Goal: Information Seeking & Learning: Learn about a topic

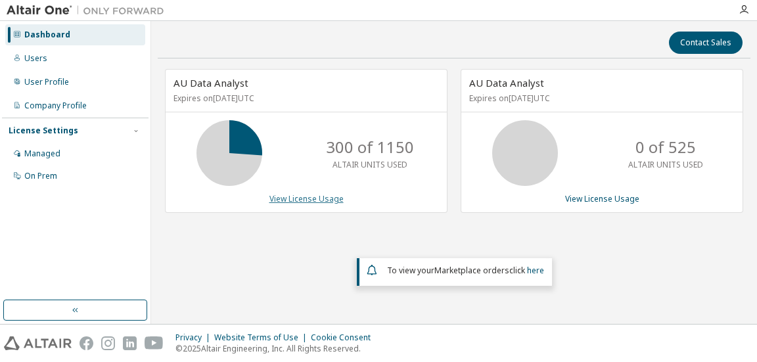
click at [303, 196] on link "View License Usage" at bounding box center [306, 198] width 74 height 11
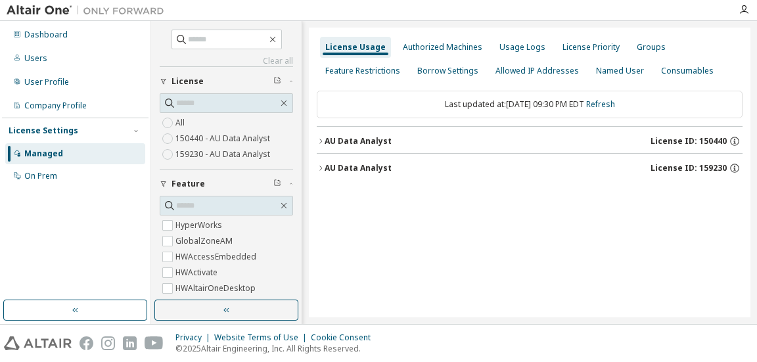
click at [378, 135] on div "AU Data Analyst License ID: 150440" at bounding box center [533, 141] width 418 height 12
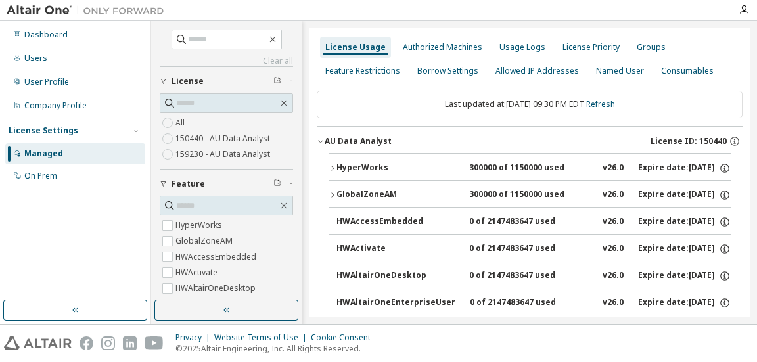
click at [373, 166] on div "HyperWorks" at bounding box center [395, 168] width 118 height 12
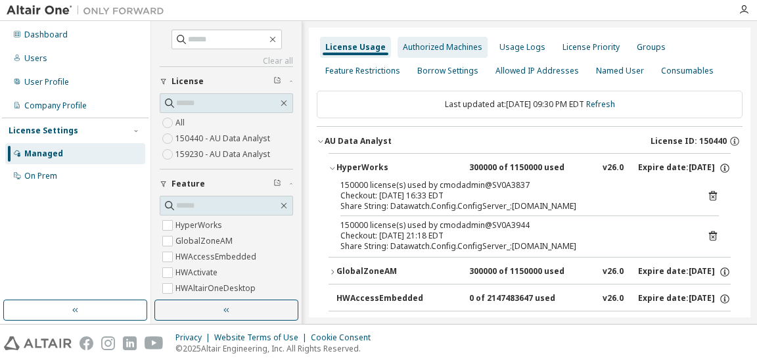
click at [451, 45] on div "Authorized Machines" at bounding box center [442, 47] width 79 height 11
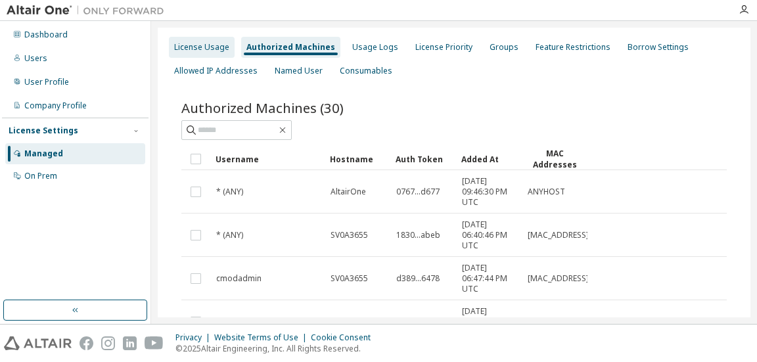
click at [200, 44] on div "License Usage" at bounding box center [201, 47] width 55 height 11
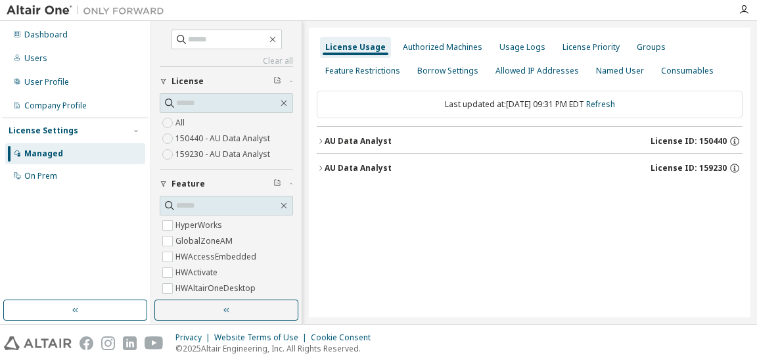
click at [342, 141] on div "AU Data Analyst" at bounding box center [357, 141] width 67 height 11
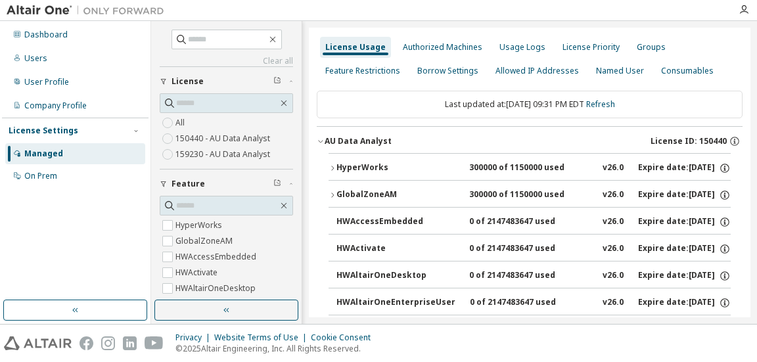
drag, startPoint x: 208, startPoint y: 304, endPoint x: 213, endPoint y: 296, distance: 9.1
click at [208, 304] on button "button" at bounding box center [226, 310] width 144 height 21
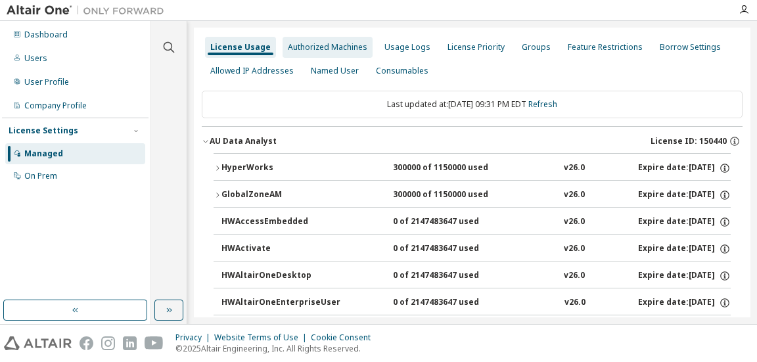
click at [332, 46] on div "Authorized Machines" at bounding box center [327, 47] width 79 height 11
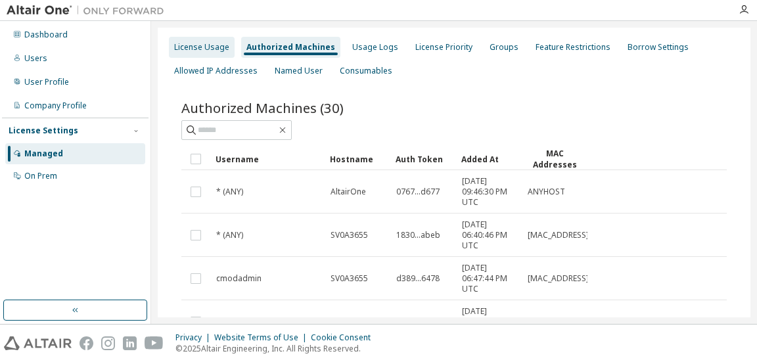
click at [208, 45] on div "License Usage" at bounding box center [201, 47] width 55 height 11
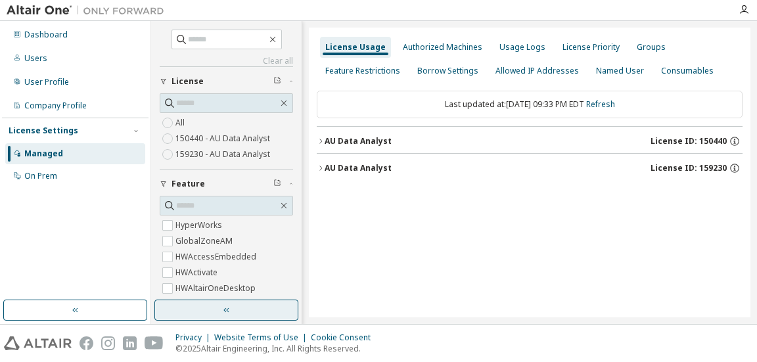
click at [211, 307] on button "button" at bounding box center [226, 310] width 144 height 21
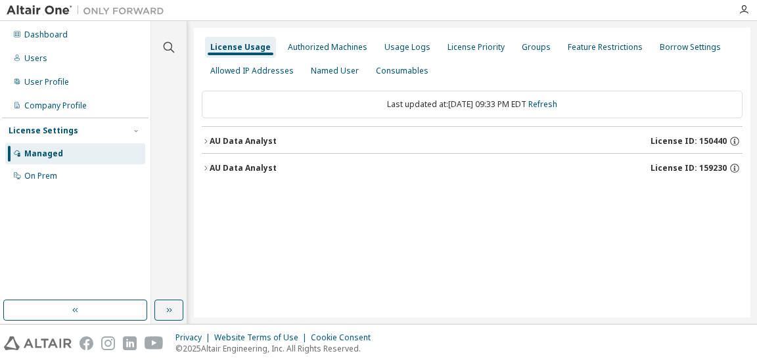
click at [205, 139] on icon "button" at bounding box center [206, 141] width 8 height 8
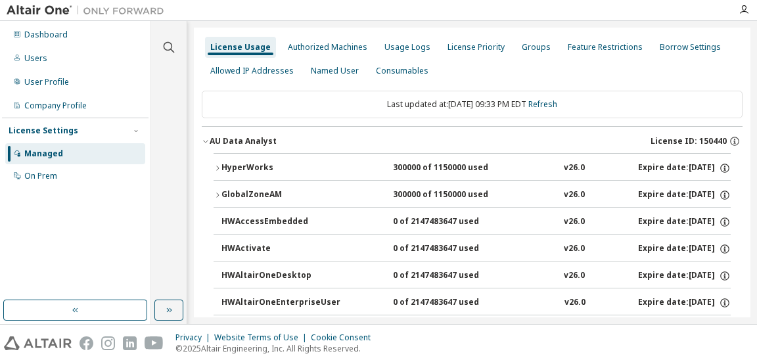
click at [218, 168] on icon "button" at bounding box center [217, 168] width 3 height 5
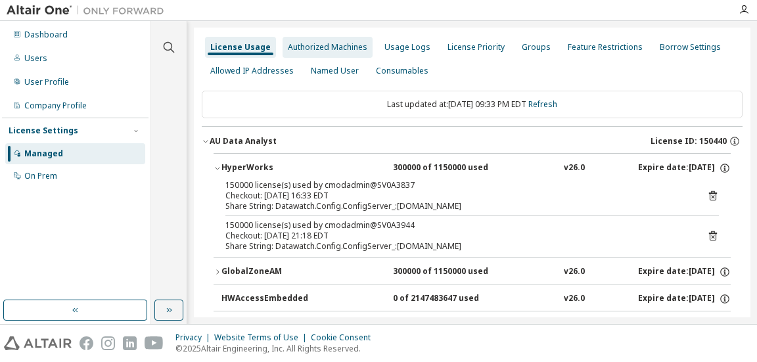
click at [351, 49] on div "Authorized Machines" at bounding box center [327, 47] width 79 height 11
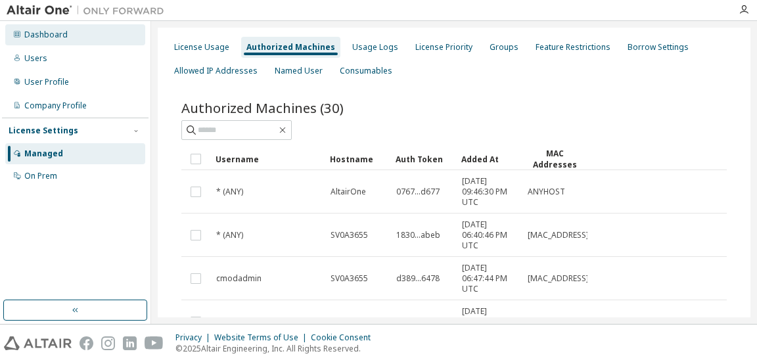
click at [46, 36] on div "Dashboard" at bounding box center [45, 35] width 43 height 11
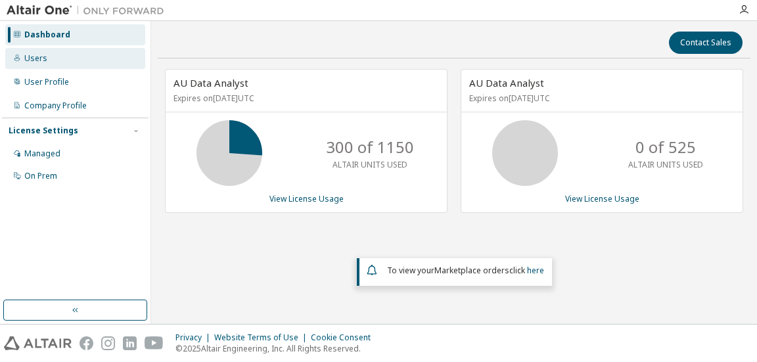
click at [37, 57] on div "Users" at bounding box center [35, 58] width 23 height 11
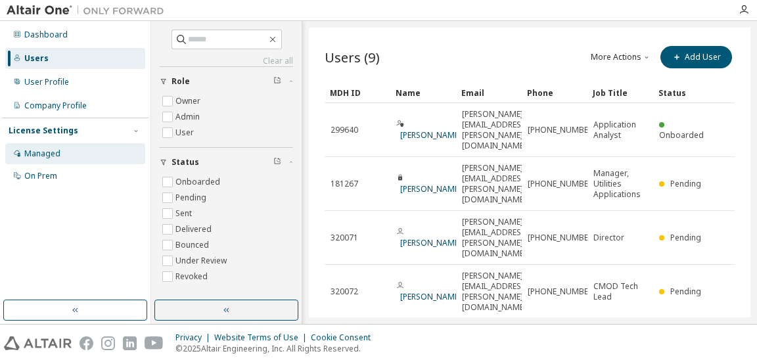
click at [34, 147] on div "Managed" at bounding box center [75, 153] width 140 height 21
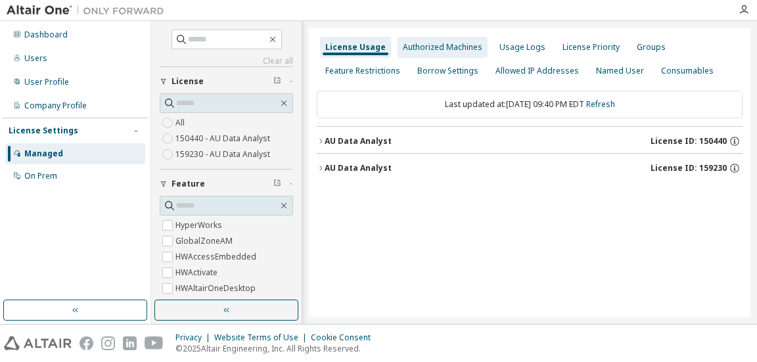
click at [451, 46] on div "Authorized Machines" at bounding box center [442, 47] width 79 height 11
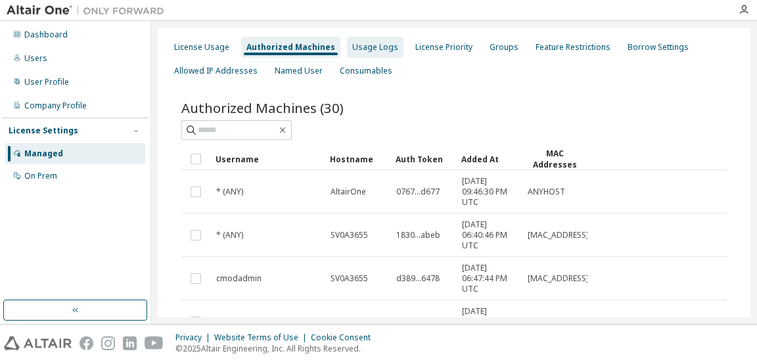
click at [373, 49] on div "Usage Logs" at bounding box center [375, 47] width 46 height 11
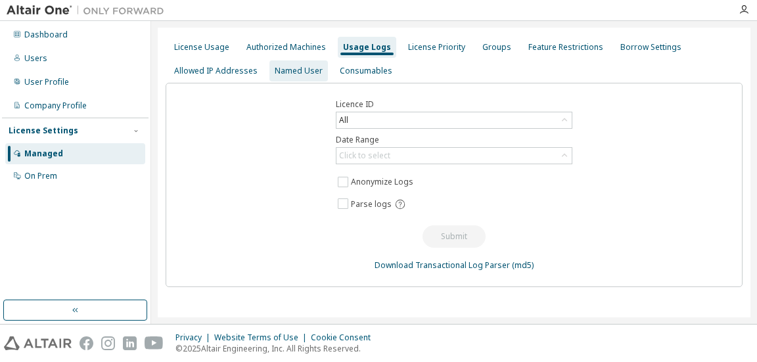
click at [296, 67] on div "Named User" at bounding box center [299, 71] width 48 height 11
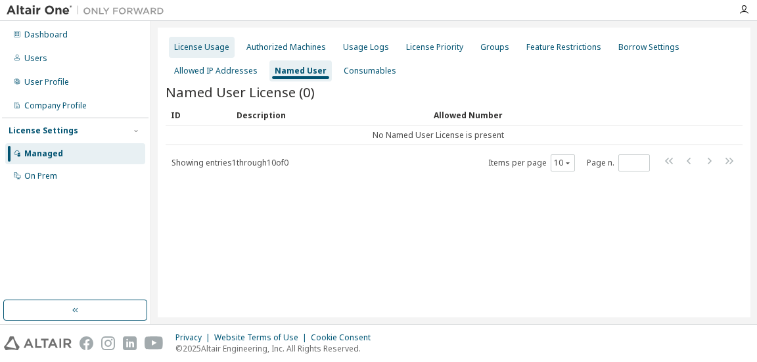
click at [212, 46] on div "License Usage" at bounding box center [201, 47] width 55 height 11
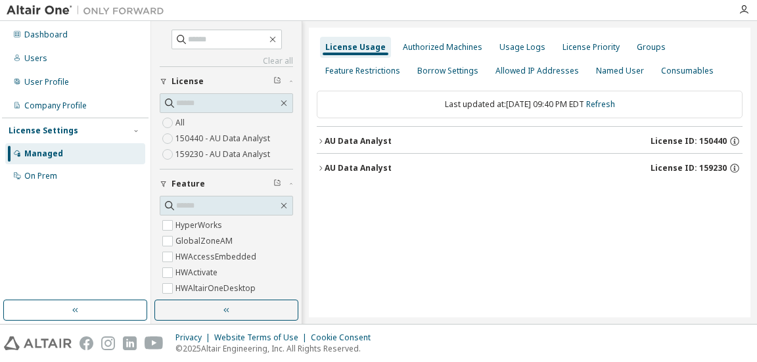
click at [319, 139] on icon "button" at bounding box center [321, 141] width 8 height 8
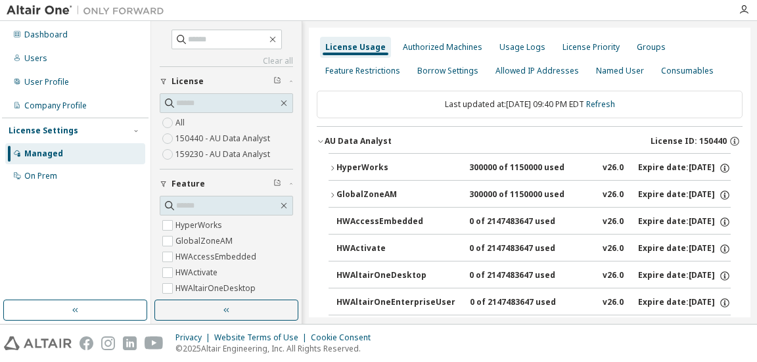
click at [331, 166] on icon "button" at bounding box center [332, 168] width 8 height 8
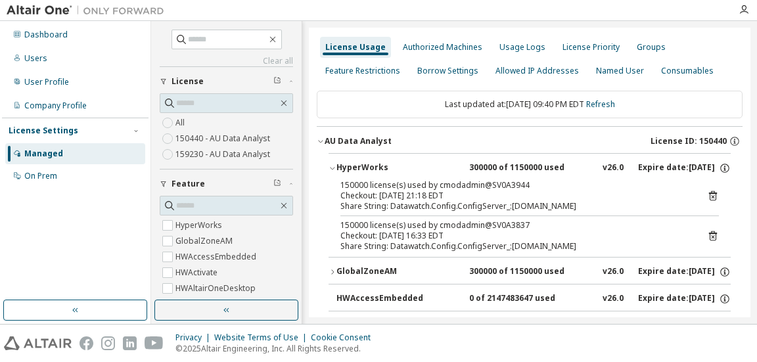
click at [436, 193] on div "Checkout: 2025-10-07 21:18 EDT" at bounding box center [513, 195] width 347 height 11
click at [43, 171] on div "On Prem" at bounding box center [40, 176] width 33 height 11
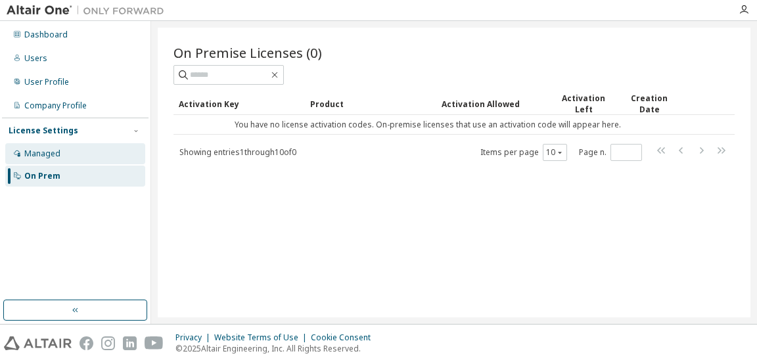
click at [45, 148] on div "Managed" at bounding box center [42, 153] width 36 height 11
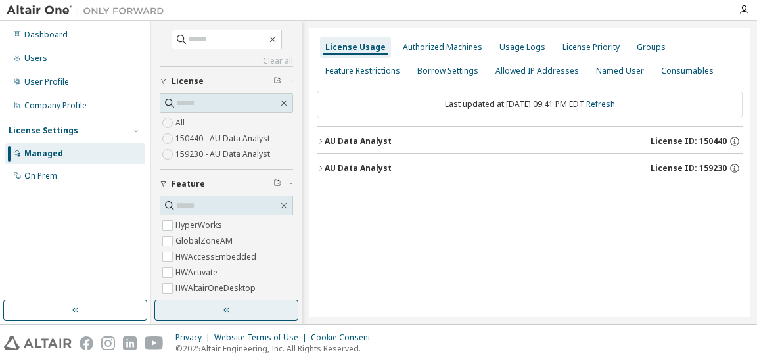
click at [250, 310] on button "button" at bounding box center [226, 310] width 144 height 21
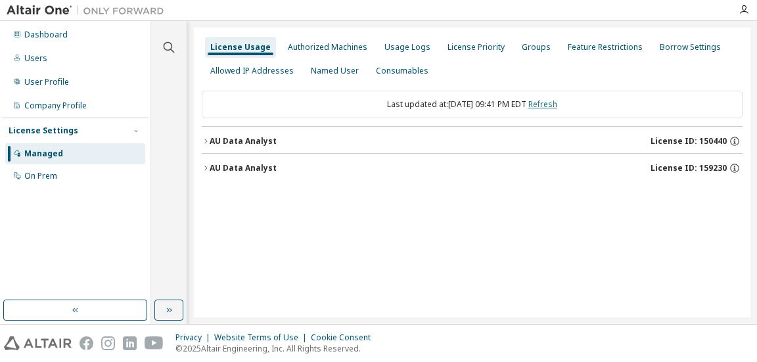
click at [557, 104] on link "Refresh" at bounding box center [542, 104] width 29 height 11
click at [268, 68] on div "Allowed IP Addresses" at bounding box center [251, 71] width 83 height 11
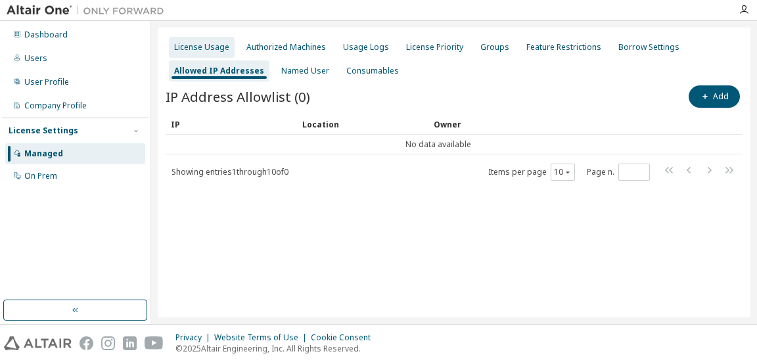
click at [210, 43] on div "License Usage" at bounding box center [201, 47] width 55 height 11
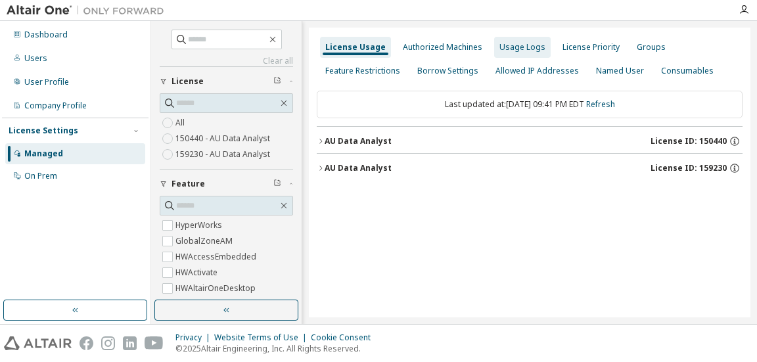
click at [512, 45] on div "Usage Logs" at bounding box center [522, 47] width 46 height 11
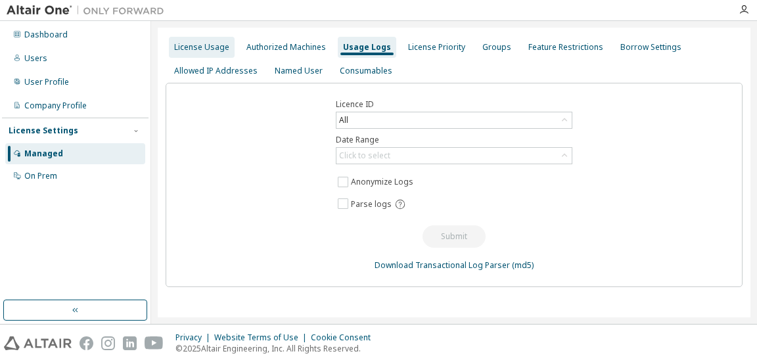
click at [202, 47] on div "License Usage" at bounding box center [201, 47] width 55 height 11
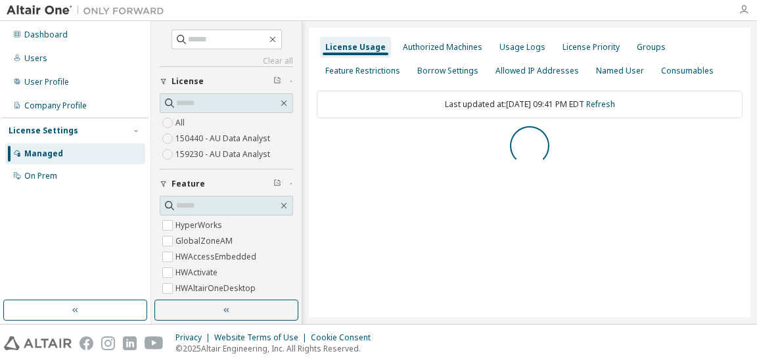
click at [742, 5] on icon "button" at bounding box center [743, 10] width 11 height 11
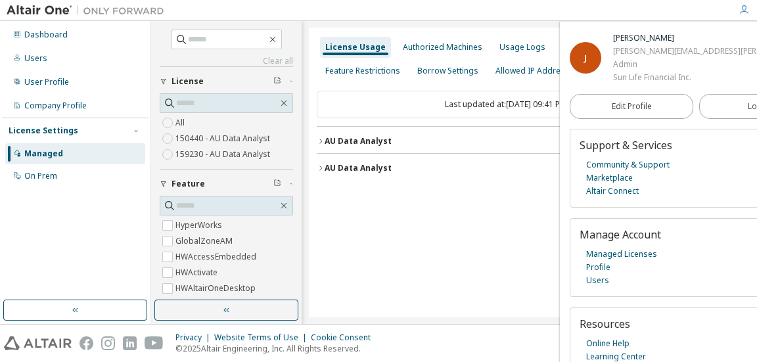
click at [486, 213] on div "License Usage Authorized Machines Usage Logs License Priority Groups Feature Re…" at bounding box center [529, 173] width 441 height 290
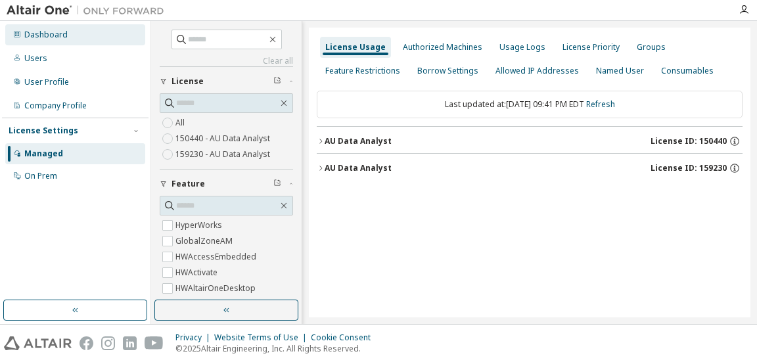
click at [45, 34] on div "Dashboard" at bounding box center [45, 35] width 43 height 11
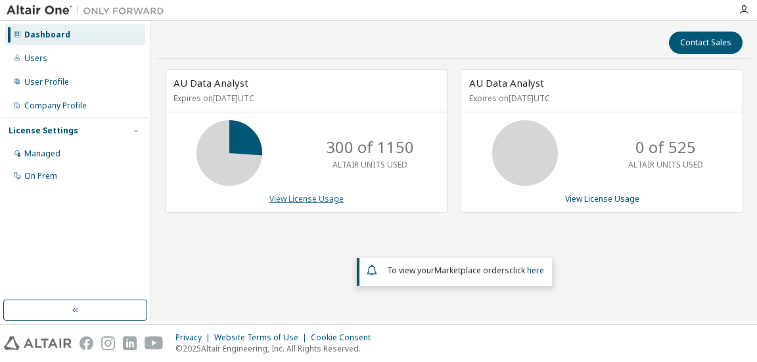
click at [316, 195] on link "View License Usage" at bounding box center [306, 198] width 74 height 11
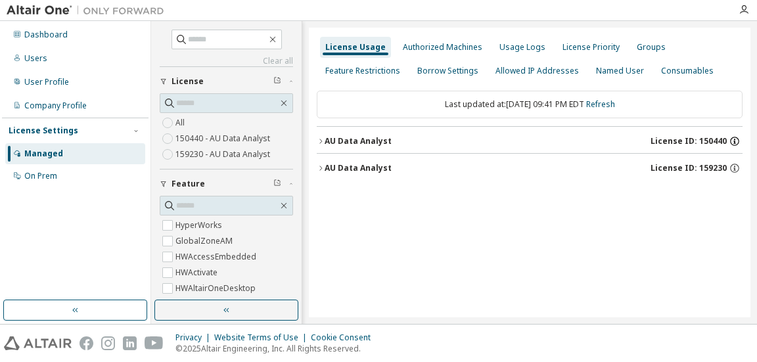
click at [732, 137] on icon "button" at bounding box center [734, 141] width 9 height 9
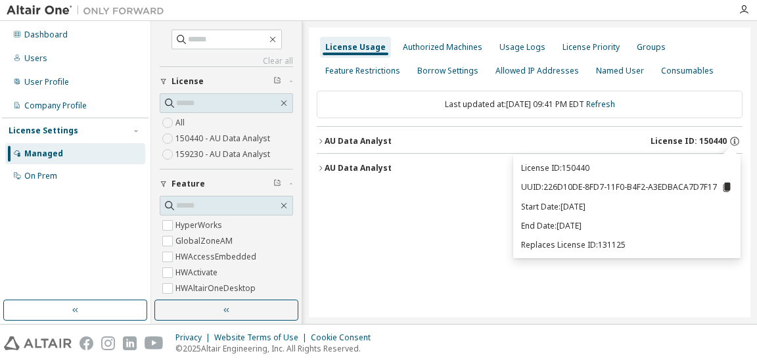
click at [420, 223] on div "License Usage Authorized Machines Usage Logs License Priority Groups Feature Re…" at bounding box center [529, 173] width 441 height 290
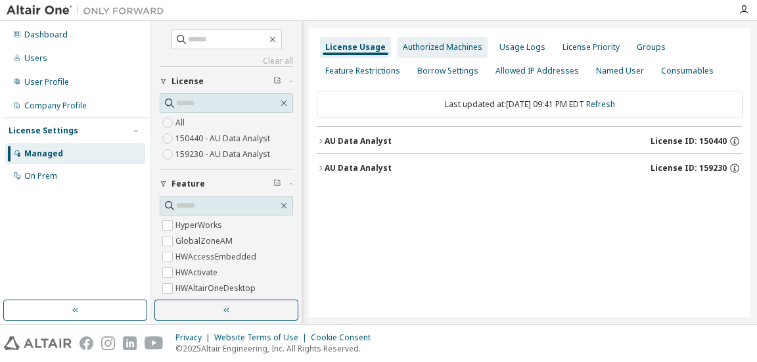
click at [442, 45] on div "Authorized Machines" at bounding box center [442, 47] width 79 height 11
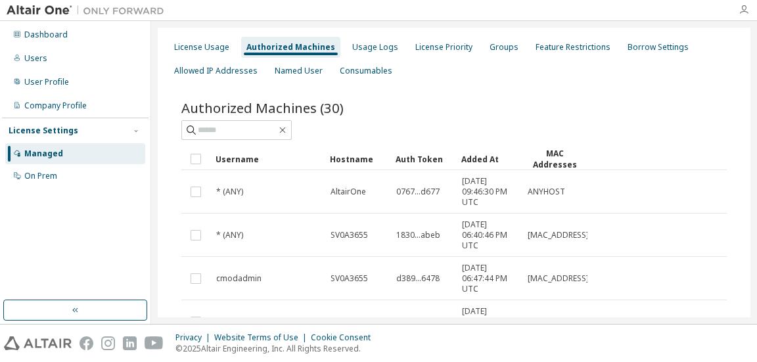
click at [743, 8] on icon "button" at bounding box center [743, 10] width 11 height 11
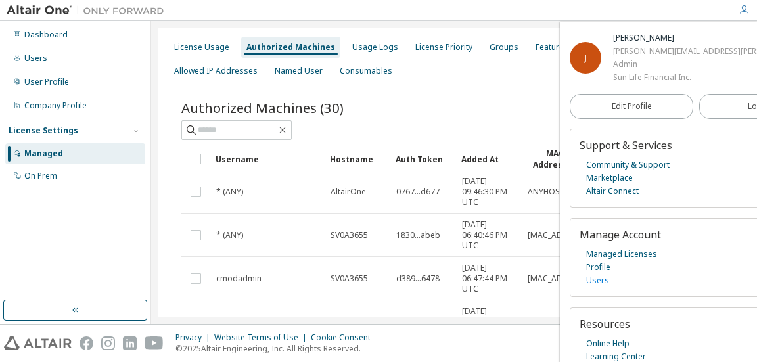
click at [597, 276] on link "Users" at bounding box center [597, 280] width 23 height 13
drag, startPoint x: 926, startPoint y: 0, endPoint x: 445, endPoint y: 92, distance: 489.5
click at [210, 47] on div "License Usage" at bounding box center [201, 47] width 55 height 11
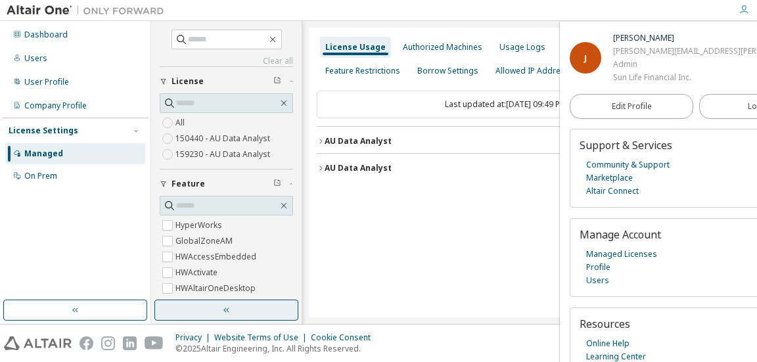
click at [260, 307] on button "button" at bounding box center [226, 310] width 144 height 21
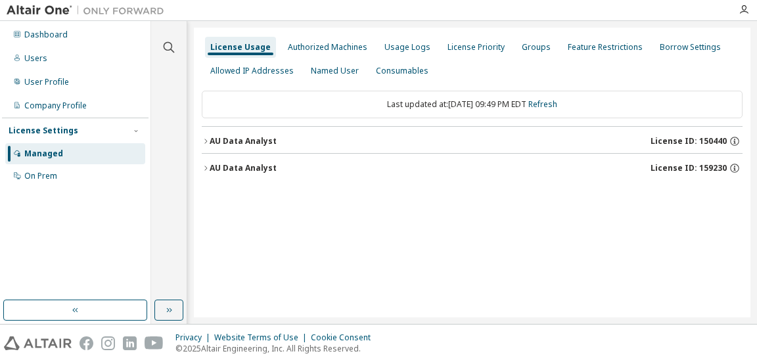
click at [205, 139] on icon "button" at bounding box center [206, 141] width 8 height 8
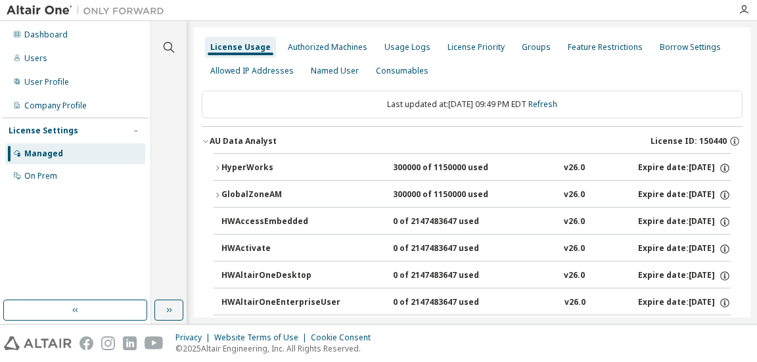
click at [208, 141] on icon "button" at bounding box center [205, 142] width 5 height 3
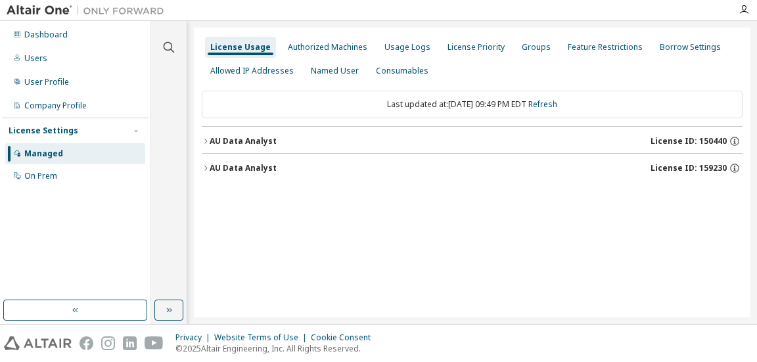
click at [200, 165] on div "License Usage Authorized Machines Usage Logs License Priority Groups Feature Re…" at bounding box center [472, 173] width 556 height 290
click at [205, 168] on icon "button" at bounding box center [206, 168] width 8 height 8
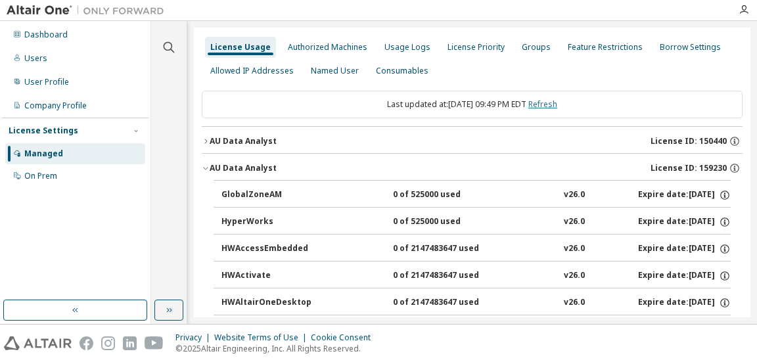
click at [557, 103] on link "Refresh" at bounding box center [542, 104] width 29 height 11
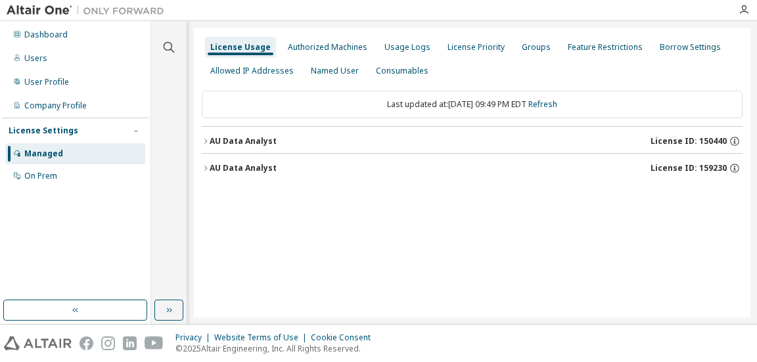
click at [252, 167] on div "AU Data Analyst" at bounding box center [243, 168] width 67 height 11
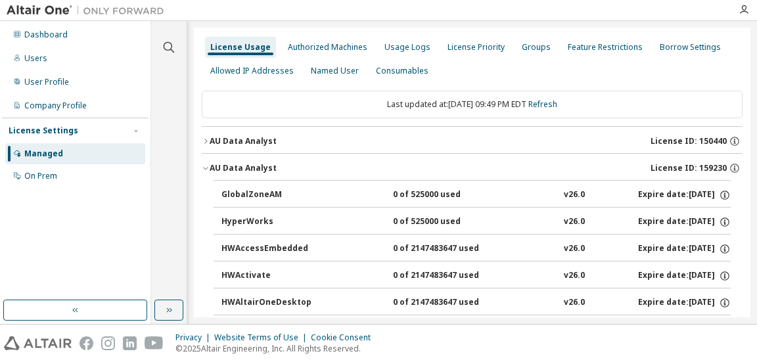
click at [205, 139] on icon "button" at bounding box center [205, 141] width 3 height 5
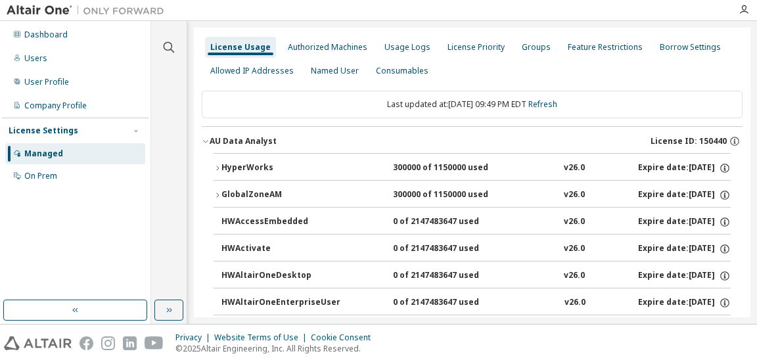
click at [217, 167] on icon "button" at bounding box center [217, 168] width 8 height 8
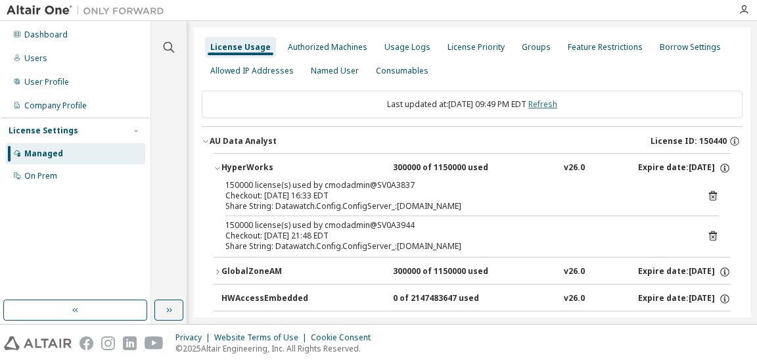
click at [555, 102] on link "Refresh" at bounding box center [542, 104] width 29 height 11
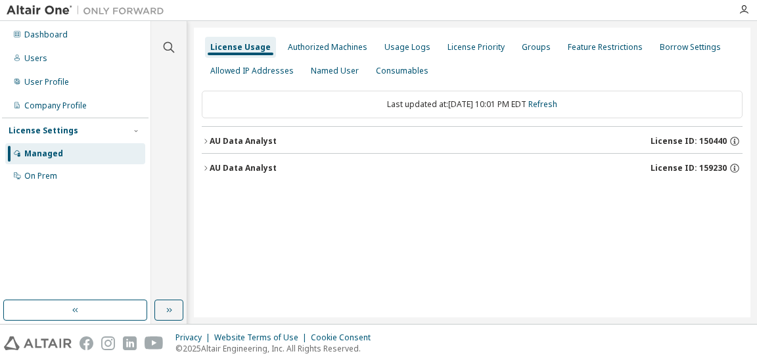
click at [260, 141] on div "AU Data Analyst" at bounding box center [243, 141] width 67 height 11
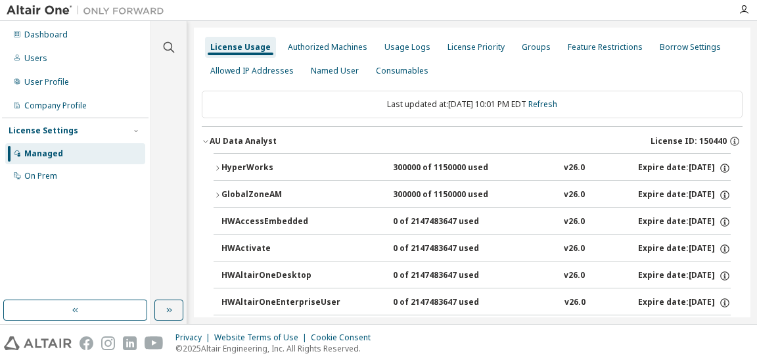
click at [261, 163] on div "HyperWorks" at bounding box center [280, 168] width 118 height 12
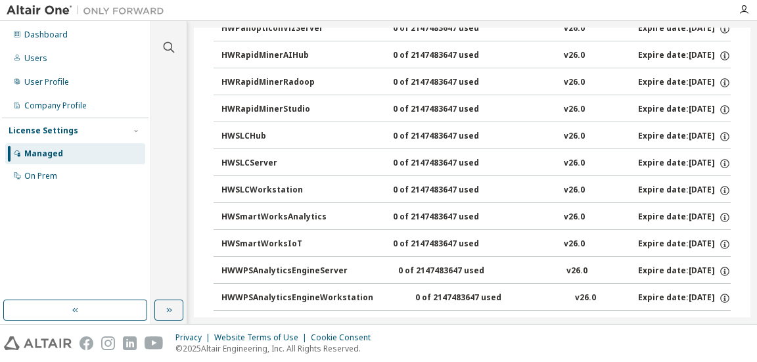
scroll to position [1168, 0]
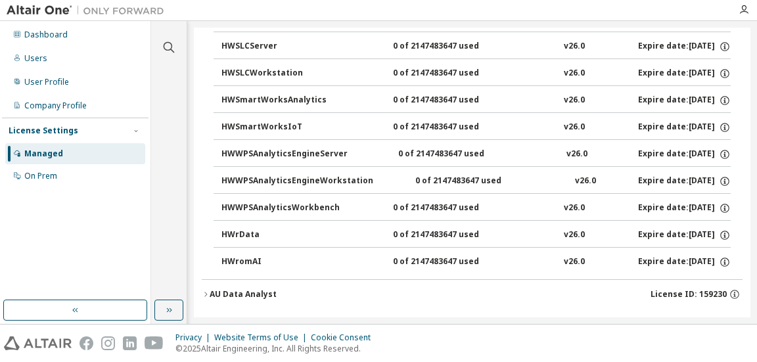
click at [240, 289] on div "AU Data Analyst" at bounding box center [243, 294] width 67 height 11
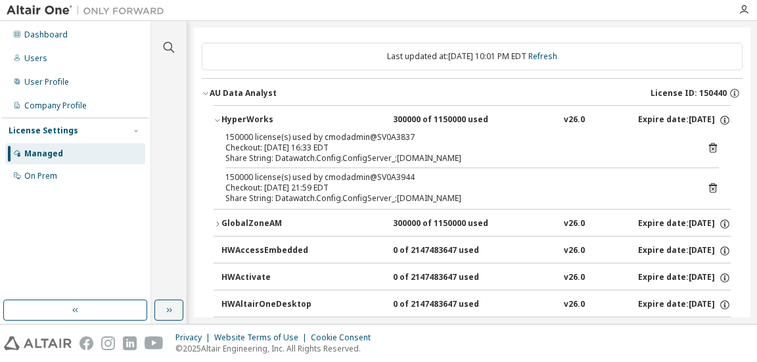
scroll to position [0, 0]
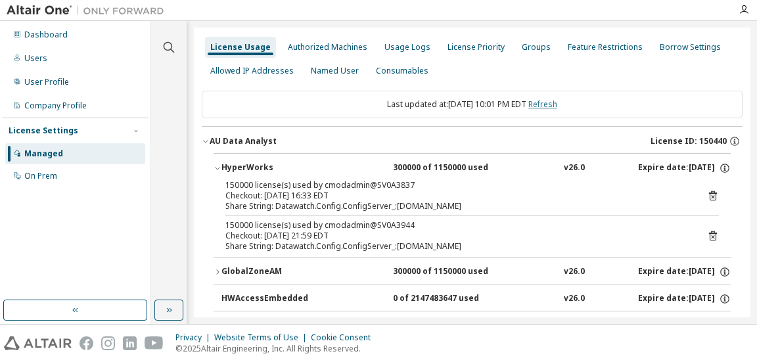
click at [553, 102] on link "Refresh" at bounding box center [542, 104] width 29 height 11
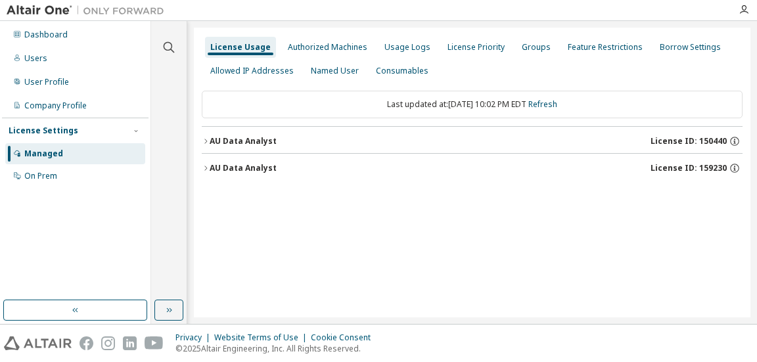
click at [260, 141] on div "AU Data Analyst" at bounding box center [243, 141] width 67 height 11
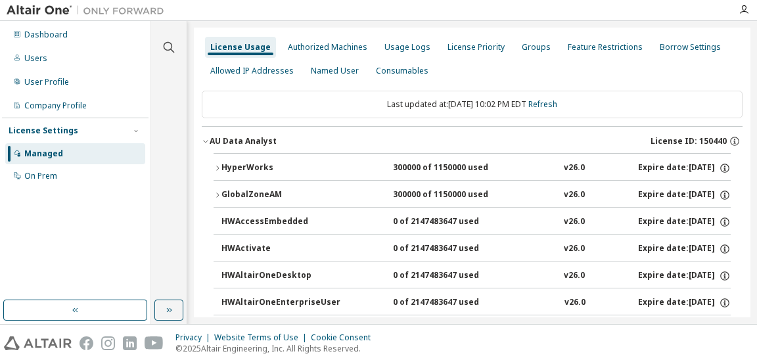
click at [256, 163] on div "HyperWorks" at bounding box center [280, 168] width 118 height 12
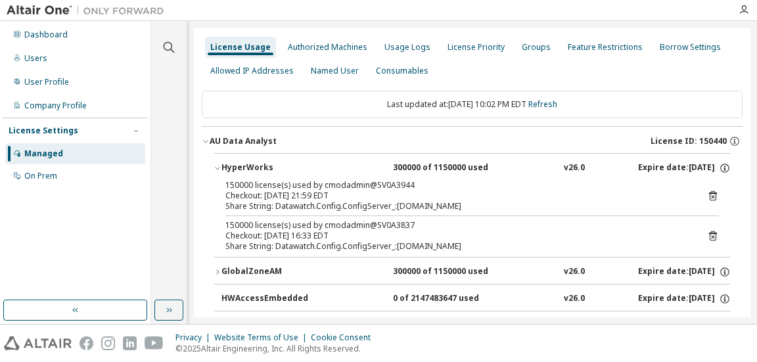
click at [265, 170] on div "HyperWorks" at bounding box center [280, 168] width 118 height 12
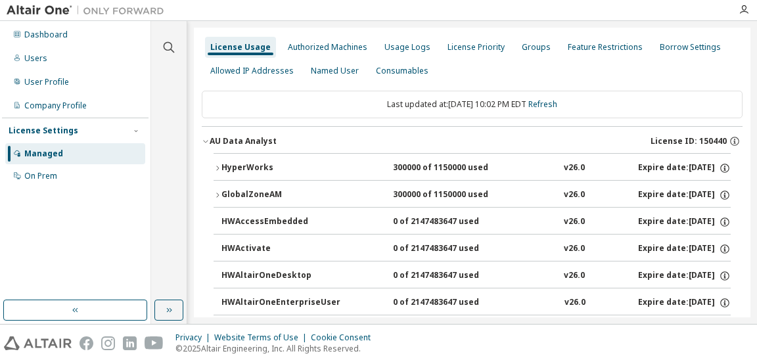
click at [265, 196] on div "GlobalZoneAM" at bounding box center [280, 195] width 118 height 12
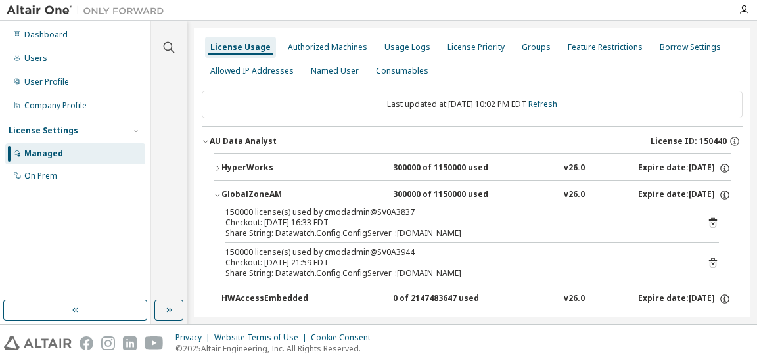
click at [255, 166] on div "HyperWorks" at bounding box center [280, 168] width 118 height 12
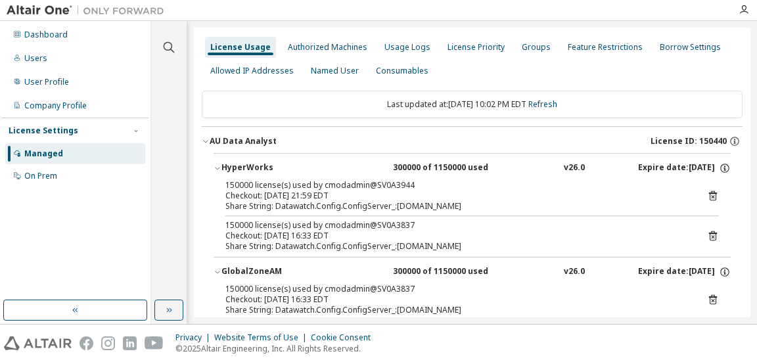
click at [246, 271] on div "GlobalZoneAM" at bounding box center [280, 272] width 118 height 12
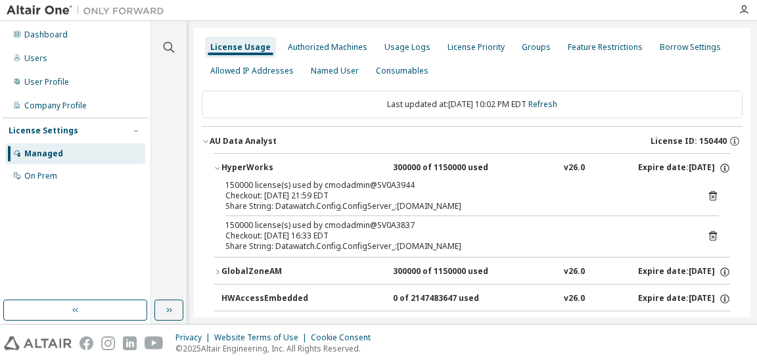
click at [207, 141] on icon "button" at bounding box center [206, 141] width 8 height 8
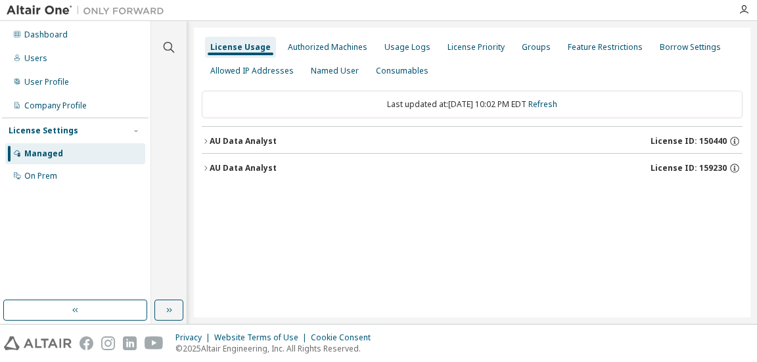
click at [206, 141] on icon "button" at bounding box center [205, 141] width 3 height 5
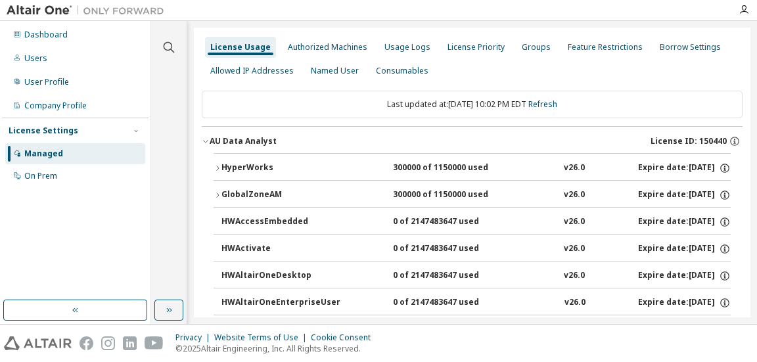
click at [204, 141] on icon "button" at bounding box center [206, 141] width 8 height 8
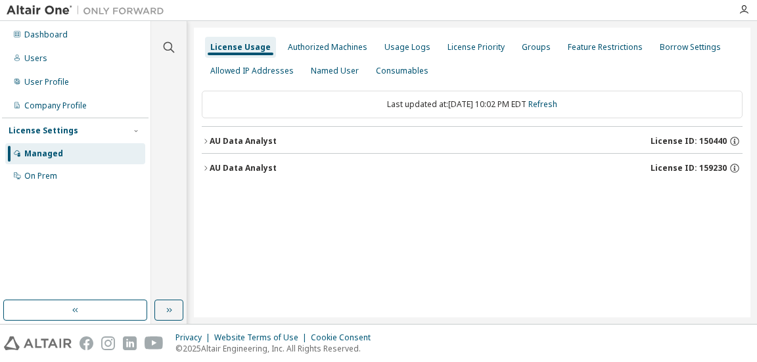
click at [205, 167] on icon "button" at bounding box center [206, 168] width 8 height 8
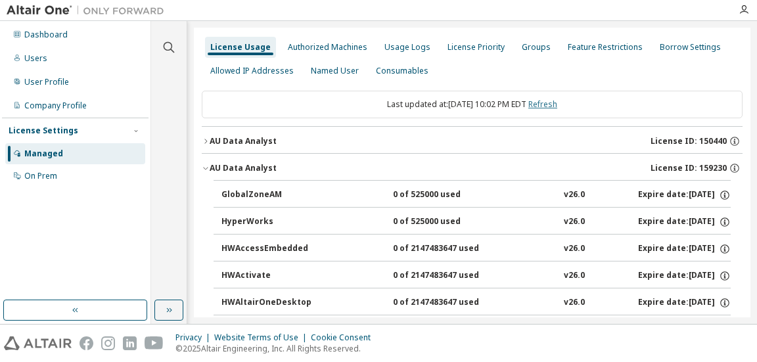
click at [557, 103] on link "Refresh" at bounding box center [542, 104] width 29 height 11
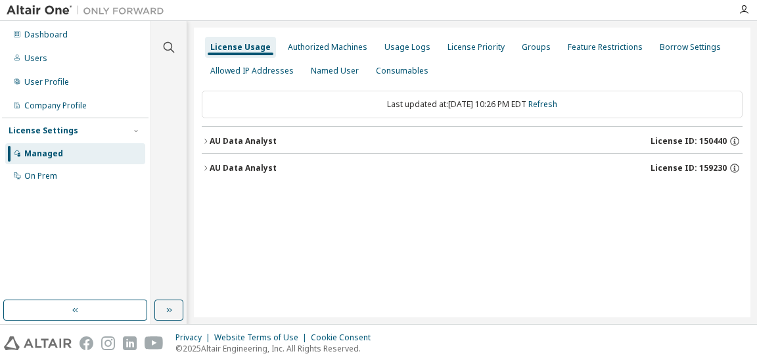
click at [251, 165] on div "AU Data Analyst" at bounding box center [243, 168] width 67 height 11
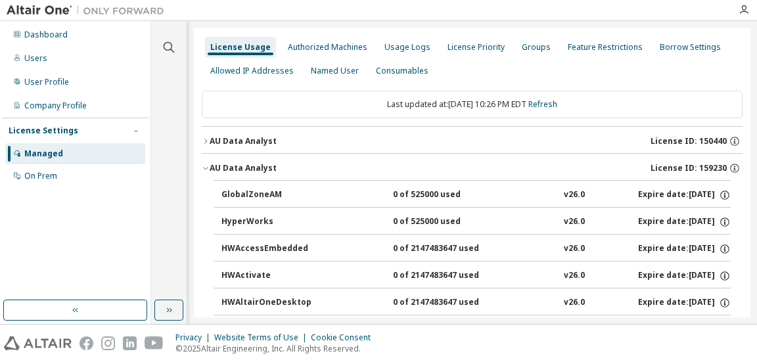
click at [261, 139] on div "AU Data Analyst" at bounding box center [243, 141] width 67 height 11
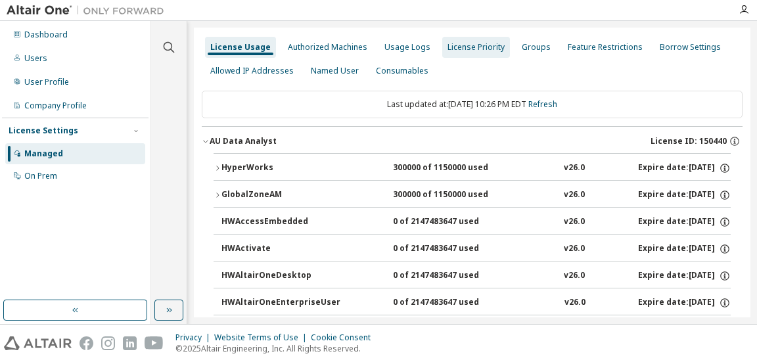
click at [459, 44] on div "License Priority" at bounding box center [475, 47] width 57 height 11
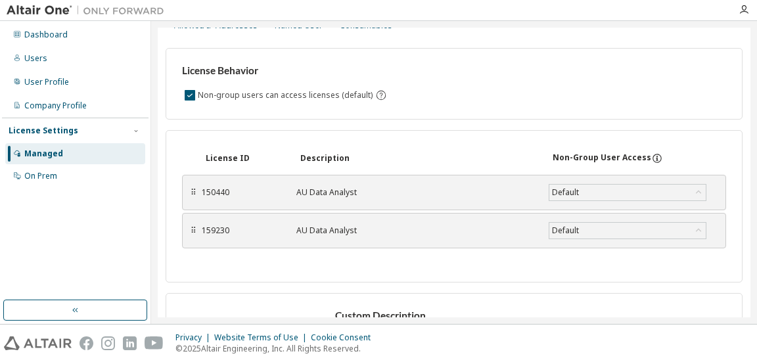
scroll to position [49, 0]
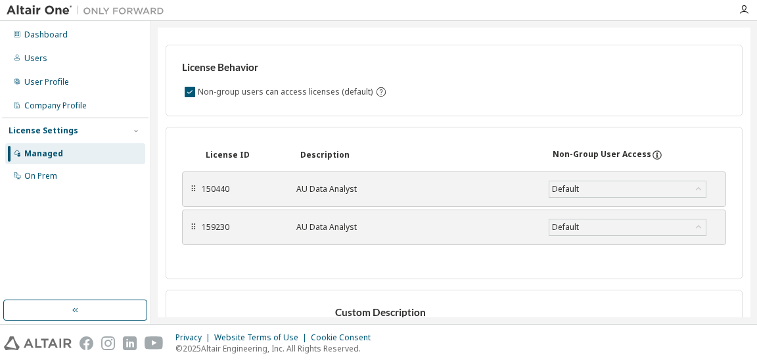
click at [193, 228] on div "⠿" at bounding box center [193, 227] width 6 height 11
drag, startPoint x: 193, startPoint y: 228, endPoint x: 192, endPoint y: 187, distance: 41.4
click at [192, 187] on div "⠿" at bounding box center [192, 186] width 6 height 11
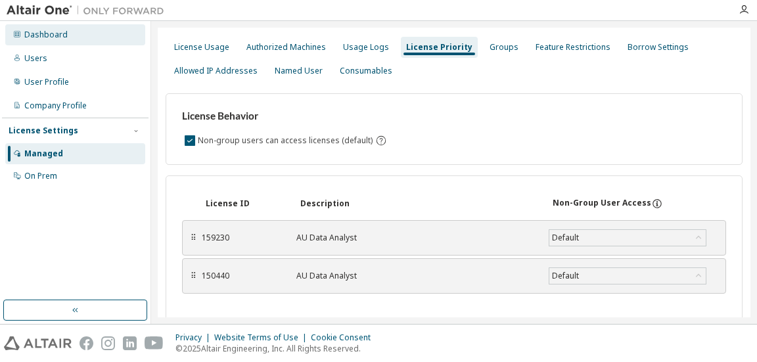
click at [49, 34] on div "Dashboard" at bounding box center [45, 35] width 43 height 11
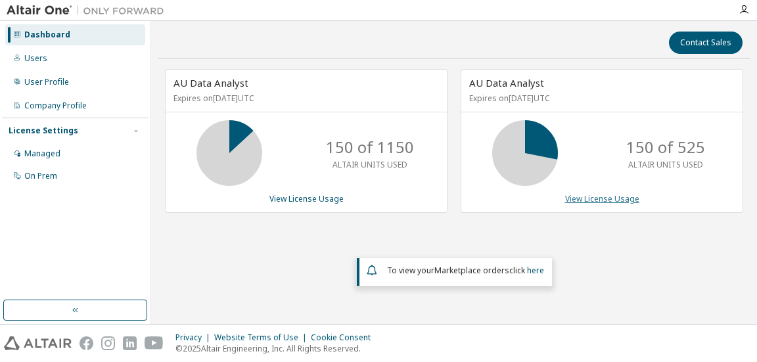
click at [597, 196] on link "View License Usage" at bounding box center [602, 198] width 74 height 11
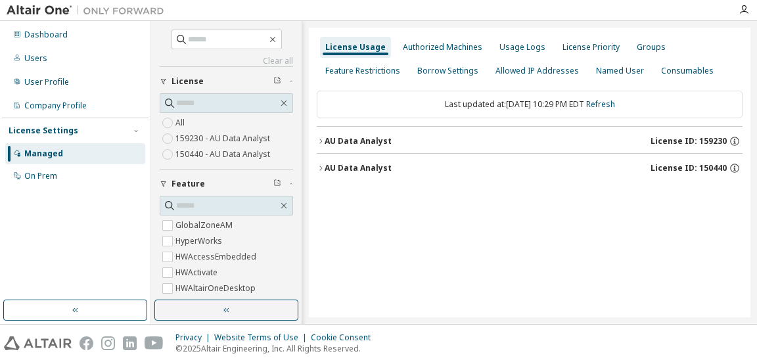
click at [368, 141] on div "AU Data Analyst" at bounding box center [357, 141] width 67 height 11
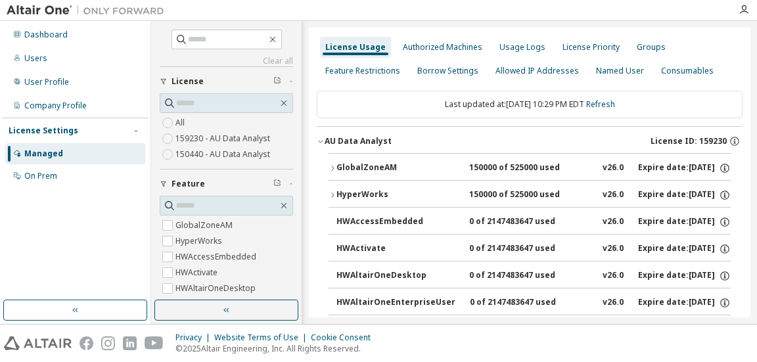
click at [373, 164] on div "GlobalZoneAM" at bounding box center [395, 168] width 118 height 12
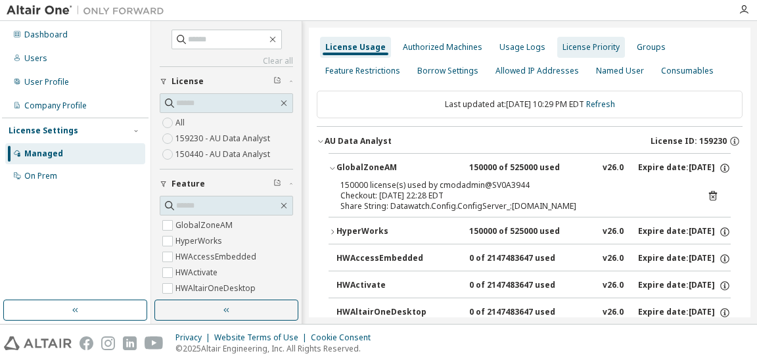
click at [571, 41] on div "License Priority" at bounding box center [591, 47] width 68 height 21
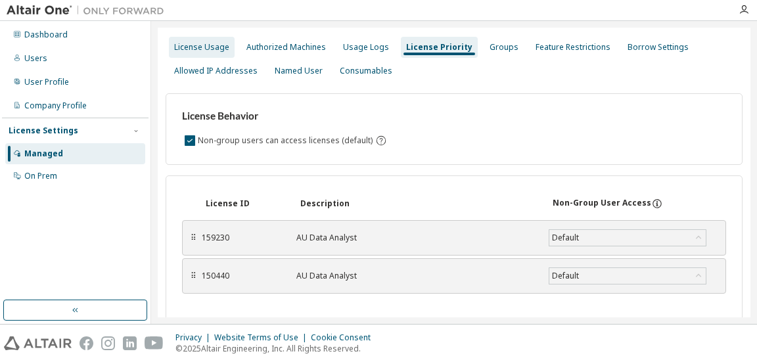
click at [206, 45] on div "License Usage" at bounding box center [201, 47] width 55 height 11
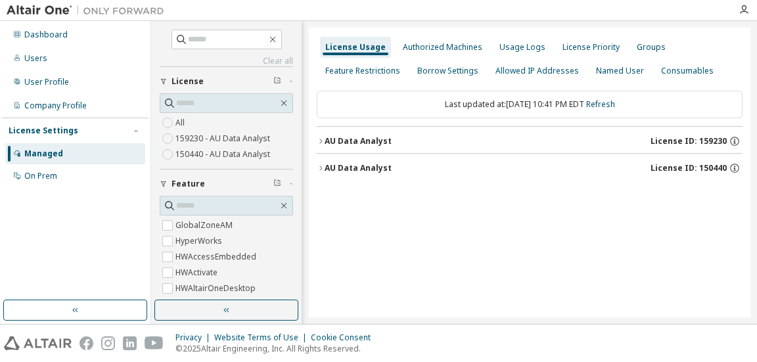
click at [315, 165] on div "License Usage Authorized Machines Usage Logs License Priority Groups Feature Re…" at bounding box center [529, 173] width 441 height 290
click at [319, 168] on icon "button" at bounding box center [321, 168] width 8 height 8
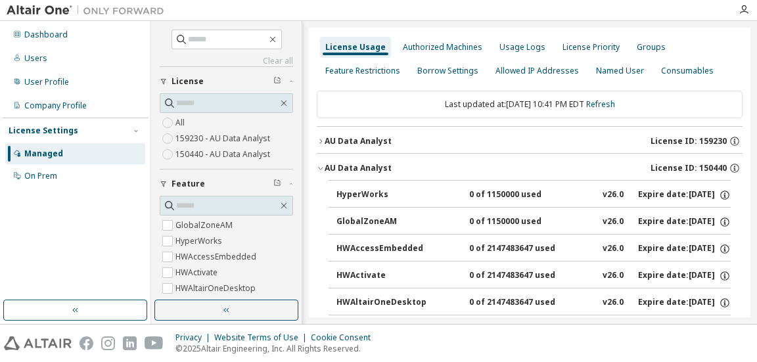
click at [319, 139] on icon "button" at bounding box center [321, 141] width 8 height 8
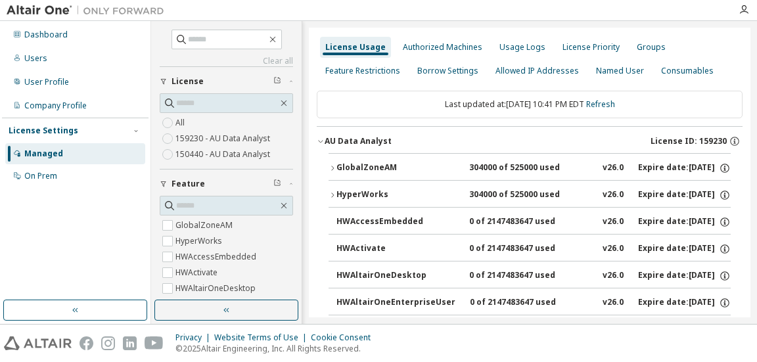
click at [331, 164] on icon "button" at bounding box center [332, 168] width 8 height 8
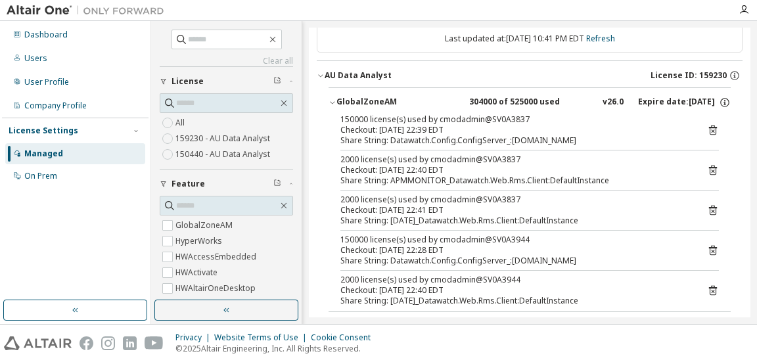
scroll to position [66, 0]
click at [225, 309] on icon "button" at bounding box center [225, 310] width 5 height 5
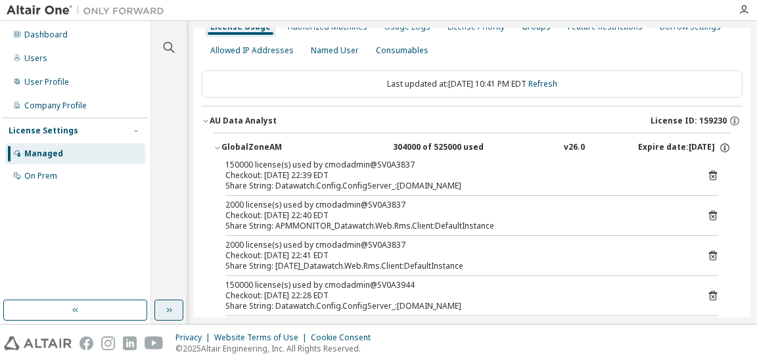
scroll to position [0, 0]
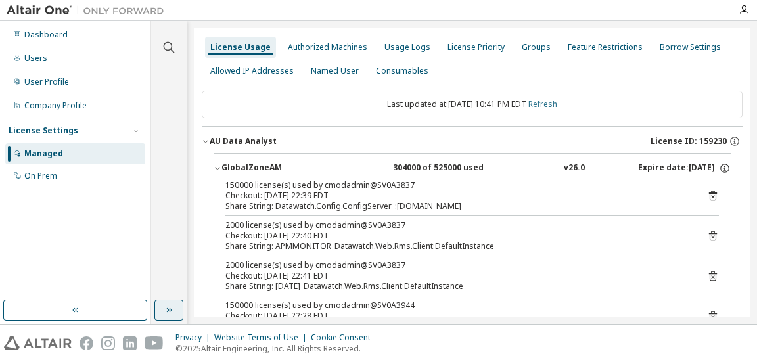
click at [555, 104] on link "Refresh" at bounding box center [542, 104] width 29 height 11
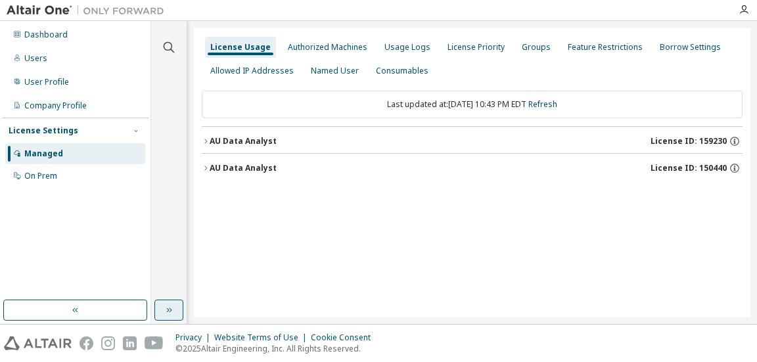
click at [257, 163] on div "AU Data Analyst" at bounding box center [243, 168] width 67 height 11
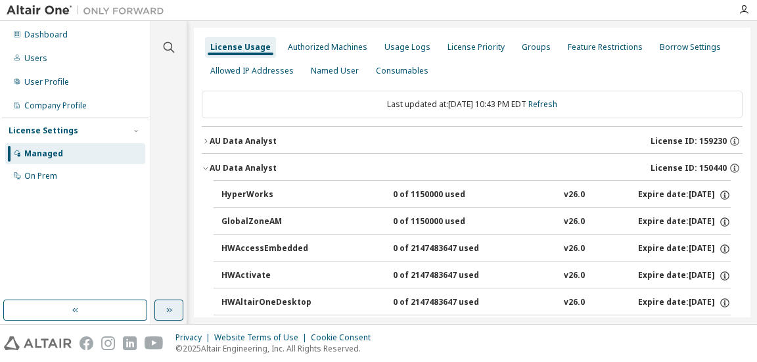
click at [250, 136] on button "AU Data Analyst License ID: 159230" at bounding box center [472, 141] width 541 height 29
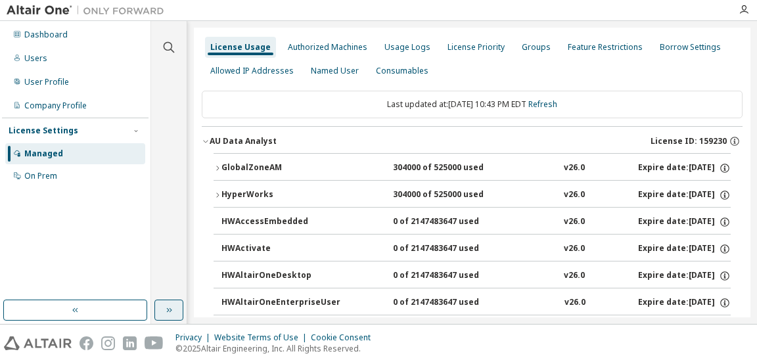
click at [218, 167] on icon "button" at bounding box center [217, 168] width 8 height 8
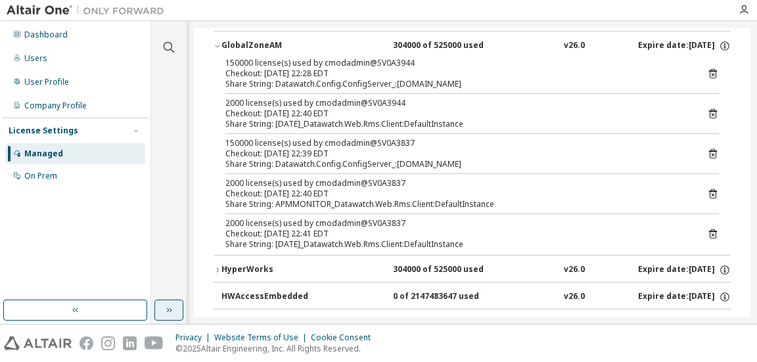
scroll to position [66, 0]
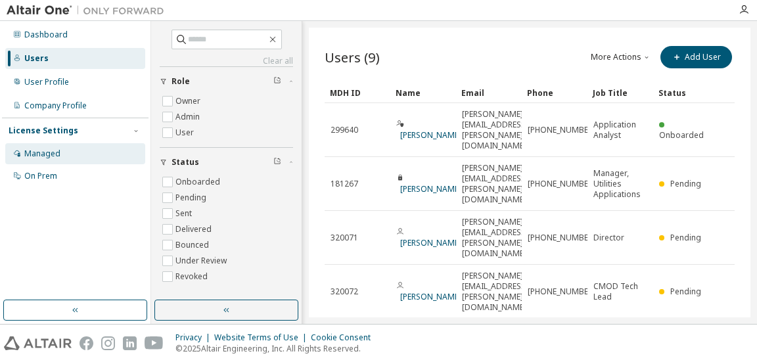
click at [43, 150] on div "Managed" at bounding box center [42, 153] width 36 height 11
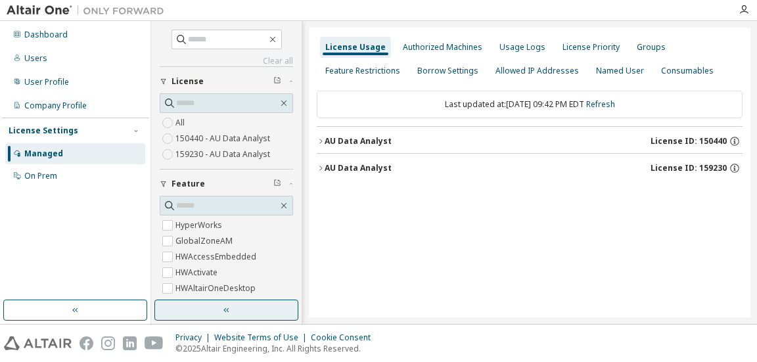
click at [230, 305] on icon "button" at bounding box center [226, 310] width 11 height 11
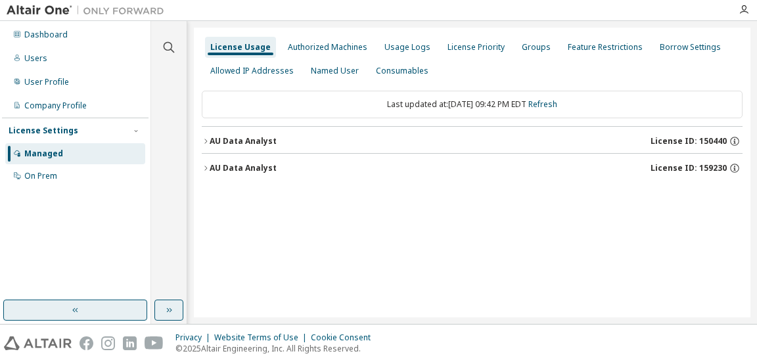
click at [85, 311] on button "button" at bounding box center [75, 310] width 144 height 21
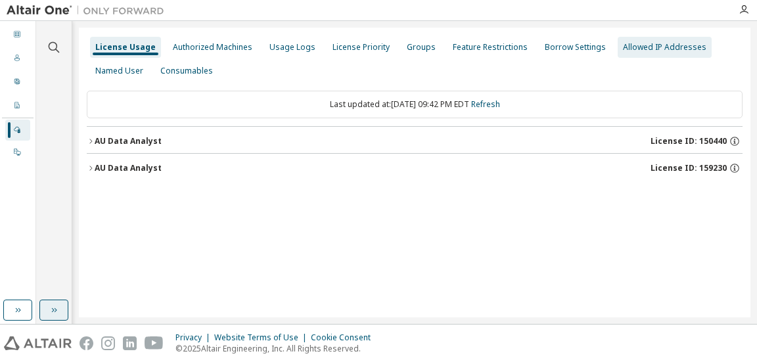
click at [623, 47] on div "Allowed IP Addresses" at bounding box center [664, 47] width 83 height 11
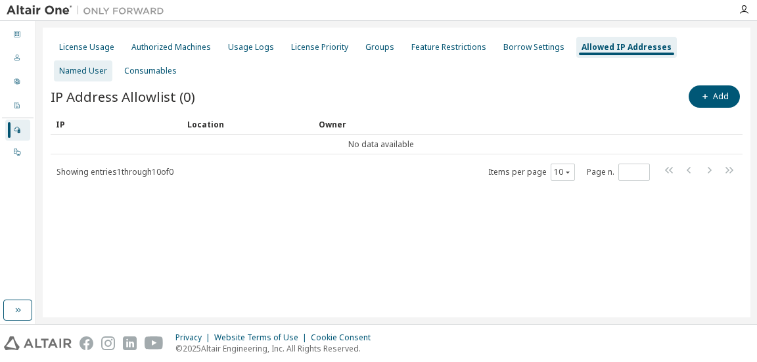
click at [107, 66] on div "Named User" at bounding box center [83, 71] width 48 height 11
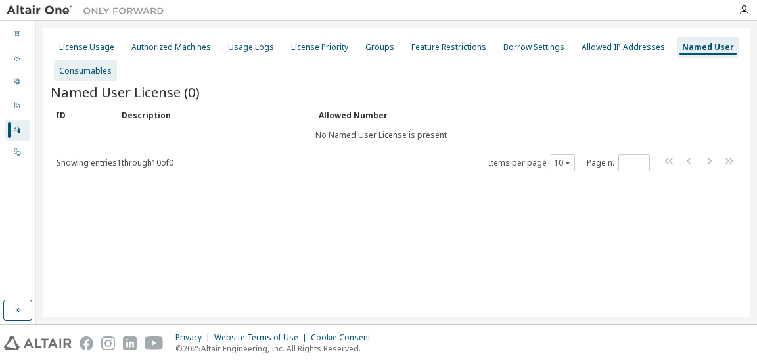
click at [84, 72] on div "Consumables" at bounding box center [85, 71] width 53 height 11
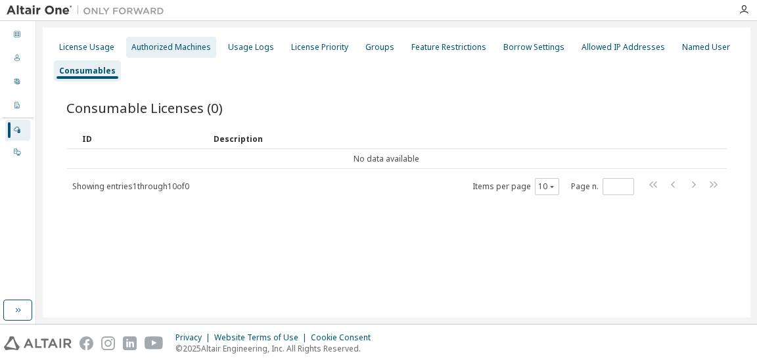
click at [154, 47] on div "Authorized Machines" at bounding box center [170, 47] width 79 height 11
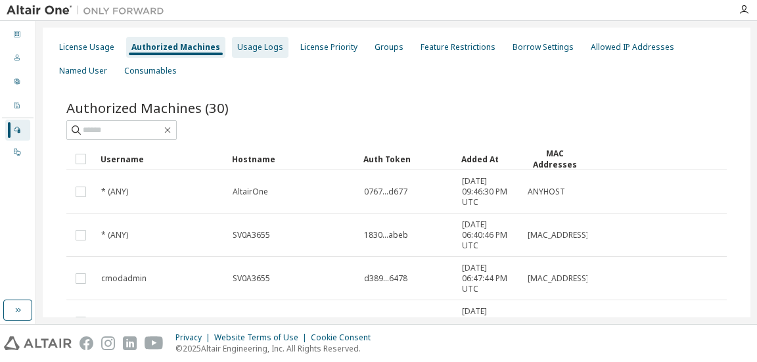
click at [237, 43] on div "Usage Logs" at bounding box center [260, 47] width 46 height 11
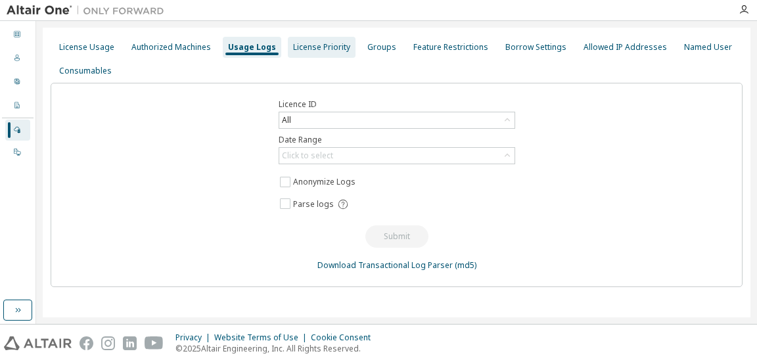
click at [322, 42] on div "License Priority" at bounding box center [321, 47] width 57 height 11
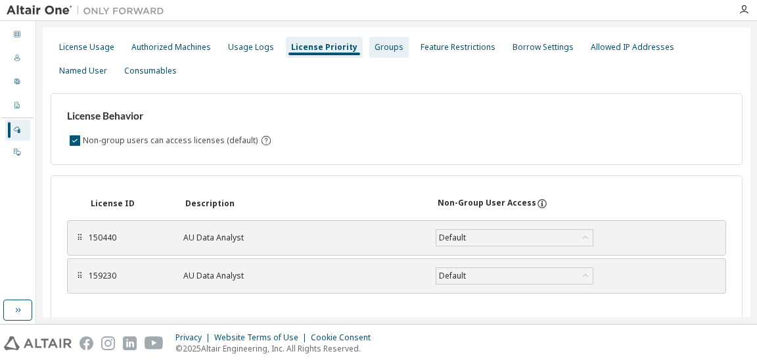
click at [374, 47] on div "Groups" at bounding box center [388, 47] width 29 height 11
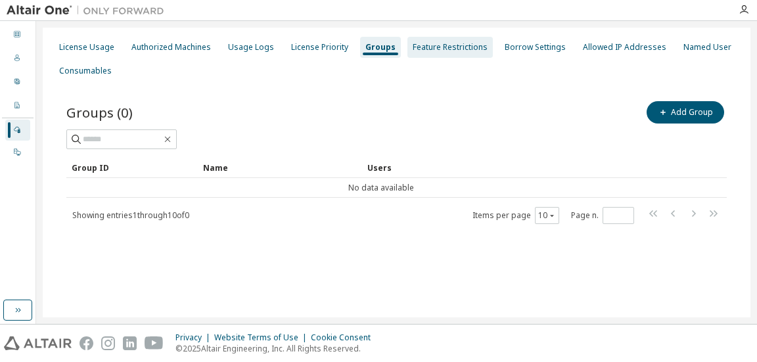
click at [422, 47] on div "Feature Restrictions" at bounding box center [450, 47] width 75 height 11
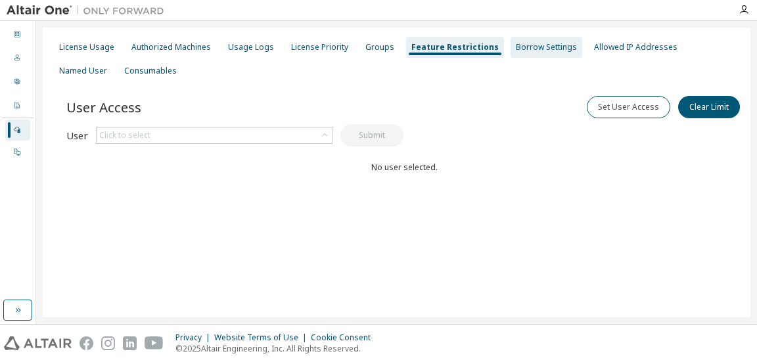
click at [528, 46] on div "Borrow Settings" at bounding box center [546, 47] width 61 height 11
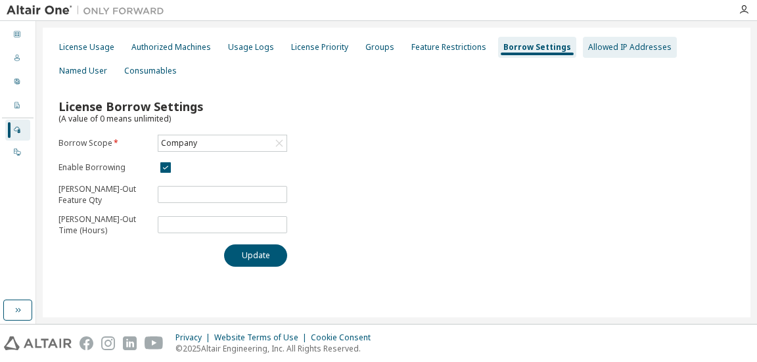
click at [599, 41] on div "Allowed IP Addresses" at bounding box center [630, 47] width 94 height 21
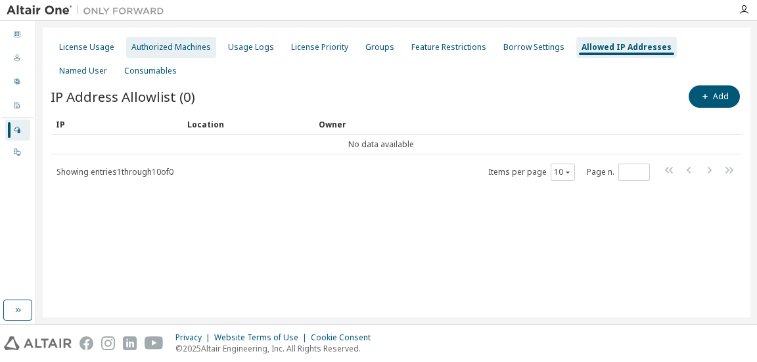
click at [173, 45] on div "Authorized Machines" at bounding box center [170, 47] width 79 height 11
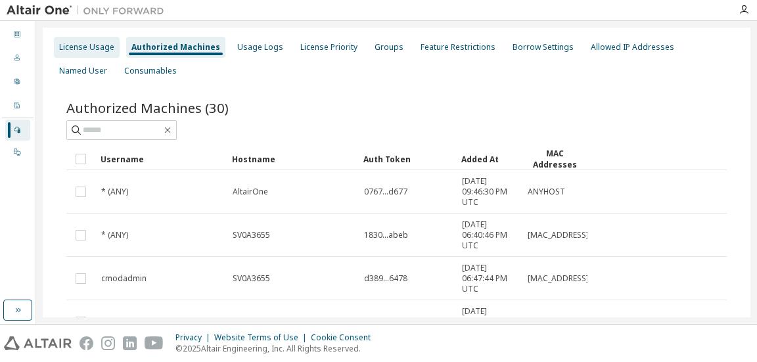
click at [87, 47] on div "License Usage" at bounding box center [86, 47] width 55 height 11
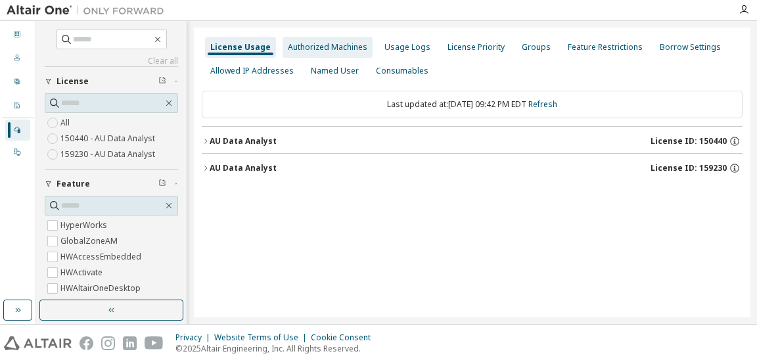
click at [326, 47] on div "Authorized Machines" at bounding box center [327, 47] width 79 height 11
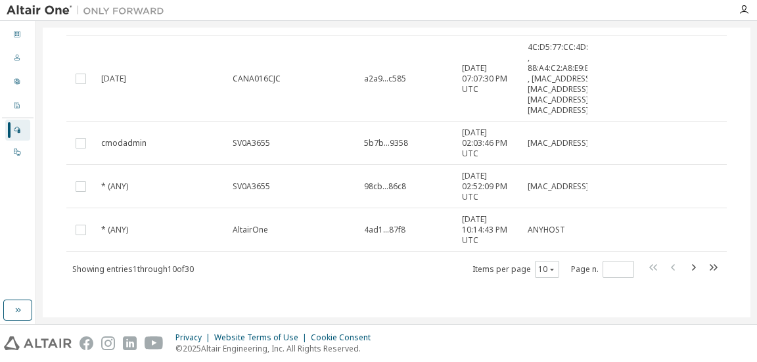
scroll to position [436, 0]
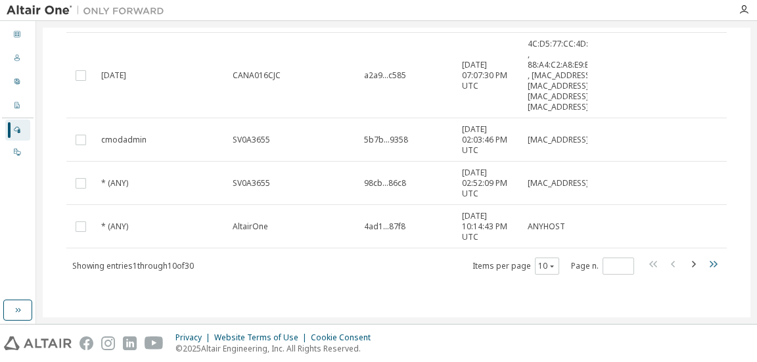
click at [705, 264] on icon "button" at bounding box center [713, 264] width 16 height 16
type input "*"
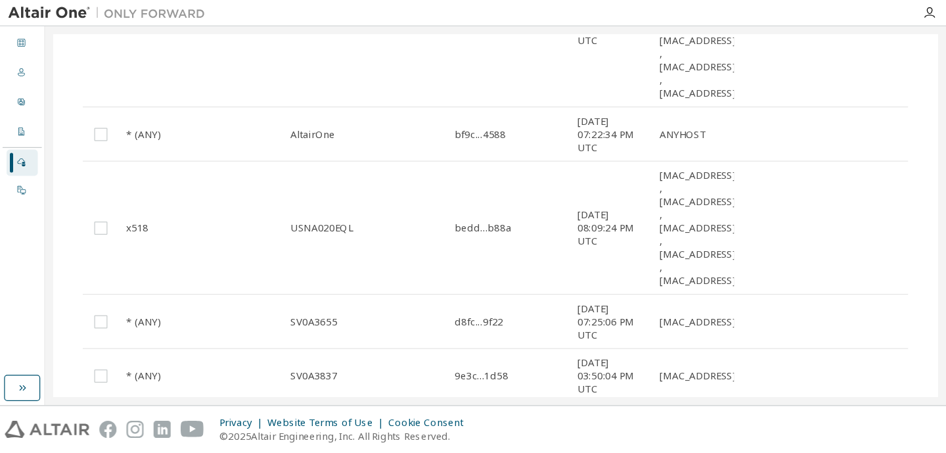
scroll to position [0, 0]
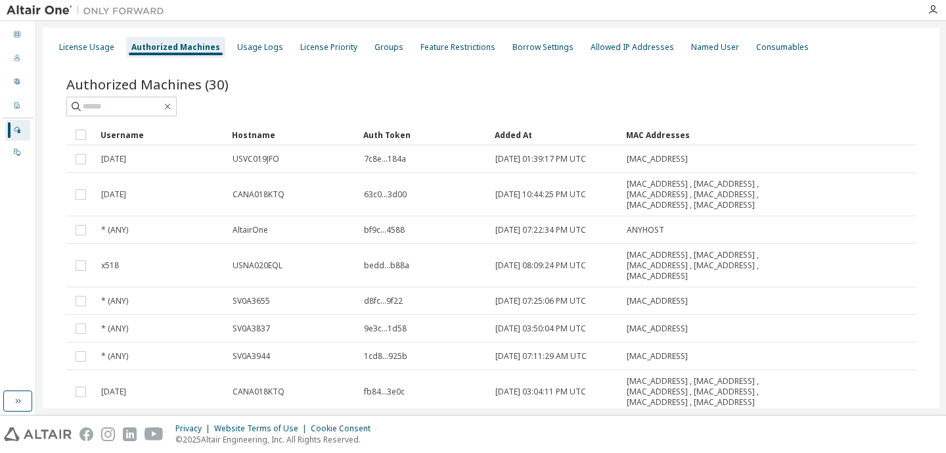
drag, startPoint x: 661, startPoint y: 0, endPoint x: 512, endPoint y: 78, distance: 168.4
click at [512, 78] on div "Authorized Machines (30)" at bounding box center [490, 84] width 849 height 18
click at [60, 48] on div "License Usage" at bounding box center [86, 47] width 55 height 11
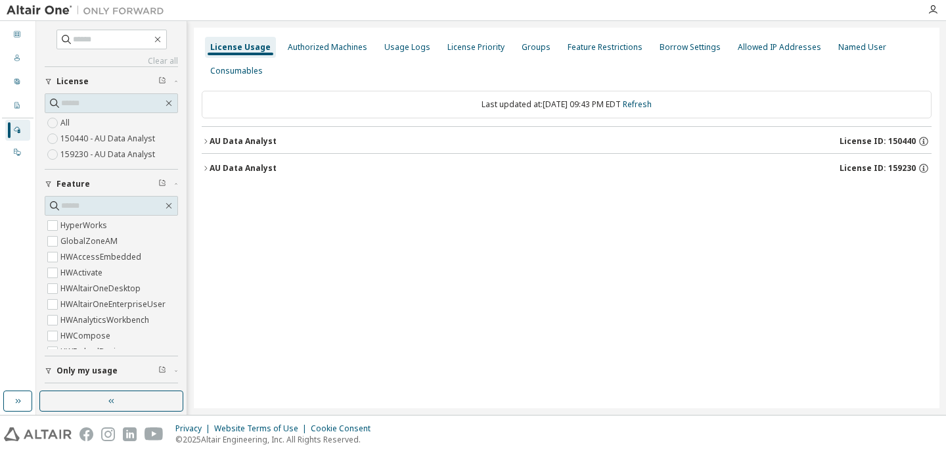
click at [522, 270] on div "License Usage Authorized Machines Usage Logs License Priority Groups Feature Re…" at bounding box center [567, 218] width 746 height 380
click at [756, 229] on div "License Usage Authorized Machines Usage Logs License Priority Groups Feature Re…" at bounding box center [567, 218] width 746 height 380
click at [16, 78] on icon at bounding box center [17, 82] width 8 height 8
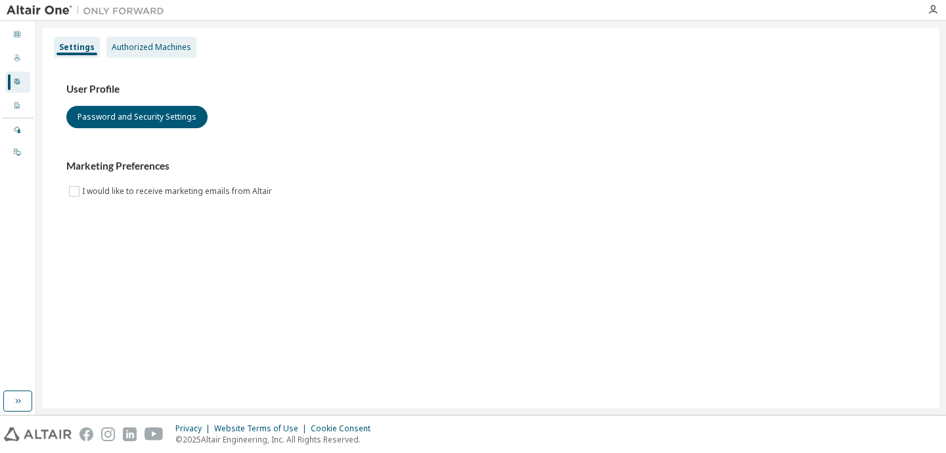
click at [160, 43] on div "Authorized Machines" at bounding box center [151, 47] width 79 height 11
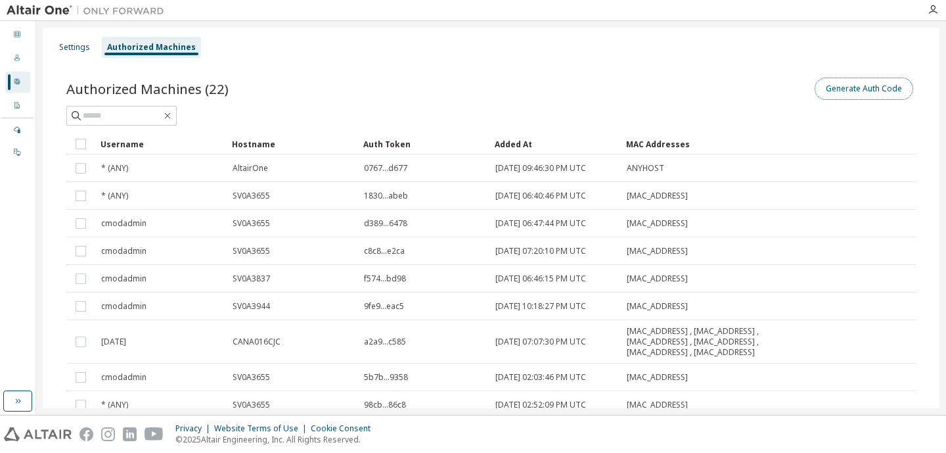
click at [756, 86] on button "Generate Auth Code" at bounding box center [864, 89] width 99 height 22
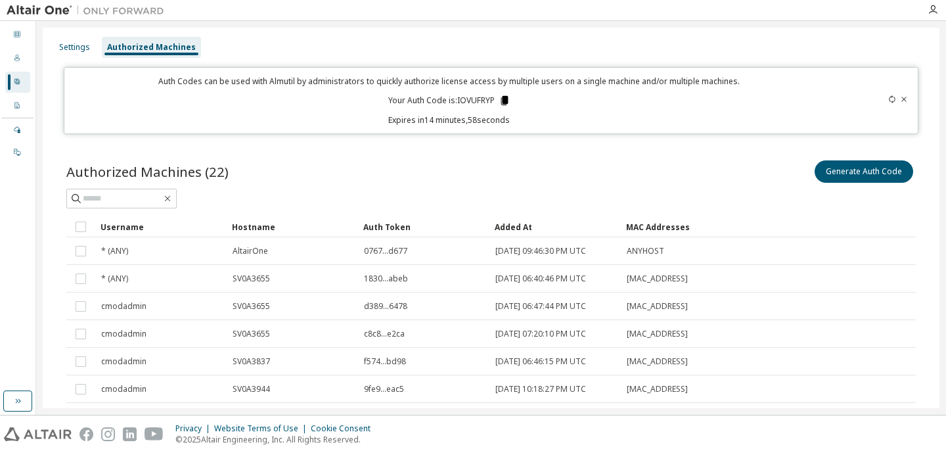
click at [503, 99] on icon at bounding box center [504, 100] width 7 height 9
click at [504, 95] on icon at bounding box center [505, 101] width 12 height 12
